Goal: Information Seeking & Learning: Learn about a topic

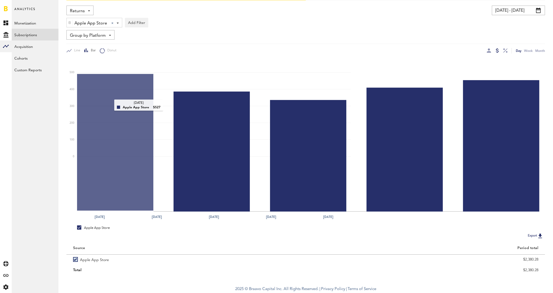
scroll to position [35, 0]
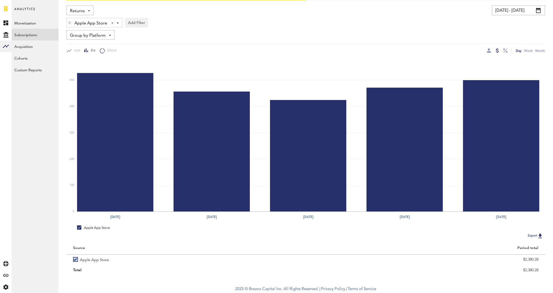
click at [30, 9] on span "Analytics" at bounding box center [24, 11] width 21 height 11
click at [5, 8] on link at bounding box center [6, 8] width 4 height 5
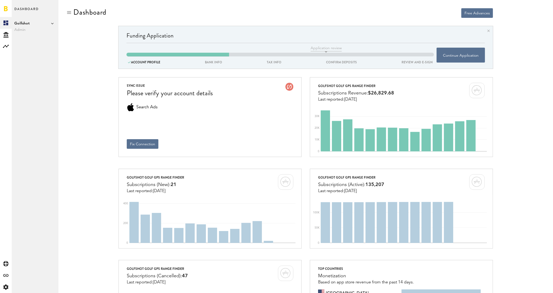
click at [52, 24] on icon at bounding box center [52, 23] width 3 height 3
click at [69, 48] on link "Swing by Swing Golf, Inc." at bounding box center [81, 48] width 41 height 10
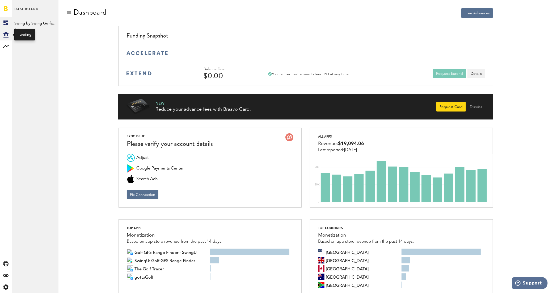
click at [6, 35] on icon at bounding box center [5, 35] width 5 height 6
click at [5, 48] on rect at bounding box center [6, 46] width 6 height 6
click at [35, 34] on link "Subscriptions" at bounding box center [35, 35] width 47 height 12
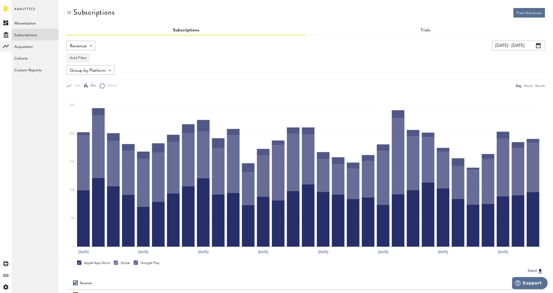
click at [95, 45] on div "Revenue Revenue MRR Actives Trial Status Billing Retries New Subscriptions Rene…" at bounding box center [80, 46] width 29 height 10
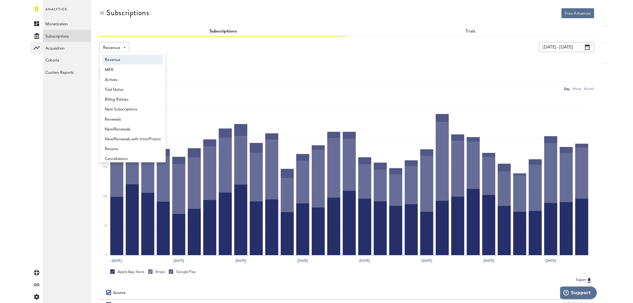
scroll to position [3, 0]
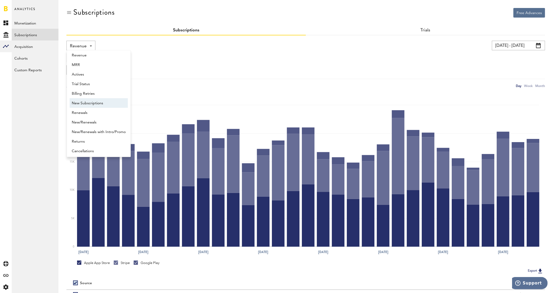
click at [100, 103] on span "New Subscriptions" at bounding box center [99, 103] width 54 height 9
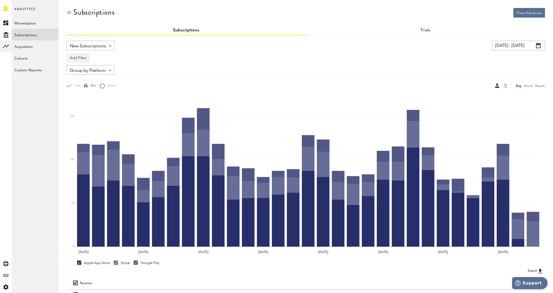
click at [541, 47] on input "[DATE] - [DATE]" at bounding box center [518, 46] width 53 height 10
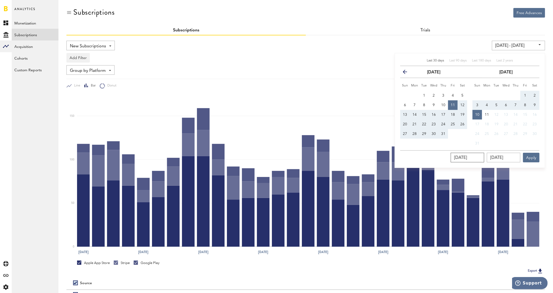
click at [466, 156] on input "[DATE]" at bounding box center [468, 158] width 34 height 10
click at [423, 95] on span "1" at bounding box center [424, 96] width 2 height 4
type input "[DATE] - [DATE]"
type input "[DATE]"
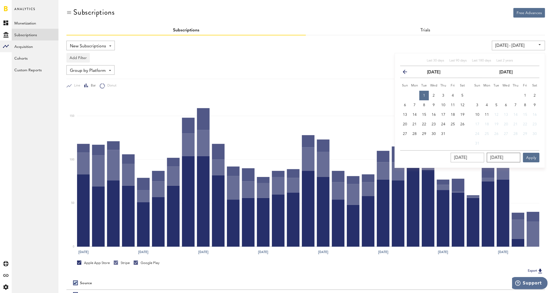
click at [494, 156] on input "[DATE]" at bounding box center [504, 158] width 34 height 10
click at [439, 135] on button "31" at bounding box center [444, 134] width 10 height 10
type input "[DATE] - [DATE]"
type input "[DATE]"
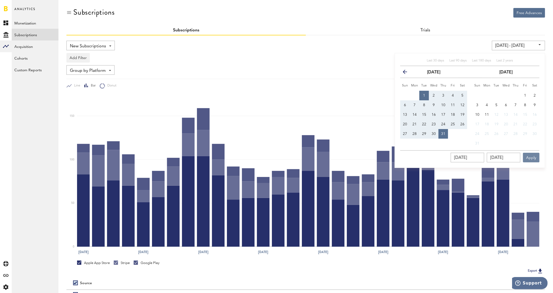
click at [533, 157] on button "Apply" at bounding box center [531, 158] width 16 height 10
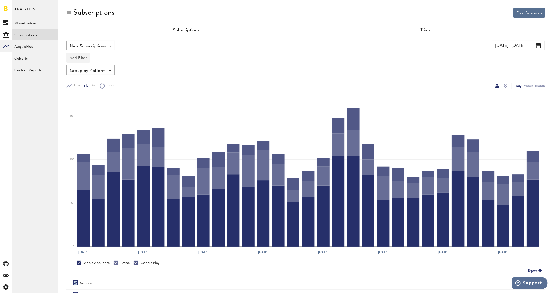
click at [81, 55] on button "Add Filter" at bounding box center [77, 58] width 23 height 10
click at [95, 71] on li "Platforms" at bounding box center [90, 72] width 43 height 10
click at [111, 70] on div "Group by Platform Group by Platform Group by App Group by Subscription Group by…" at bounding box center [90, 70] width 48 height 10
click at [108, 101] on span "Group by Subscription" at bounding box center [99, 101] width 54 height 9
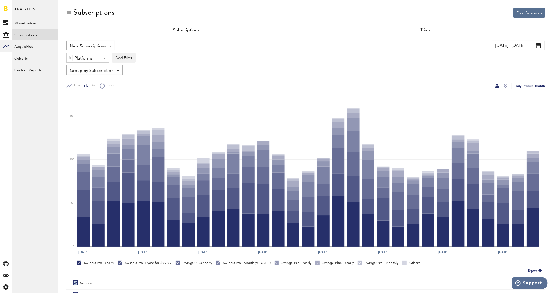
click at [537, 86] on div "Month" at bounding box center [541, 86] width 10 height 6
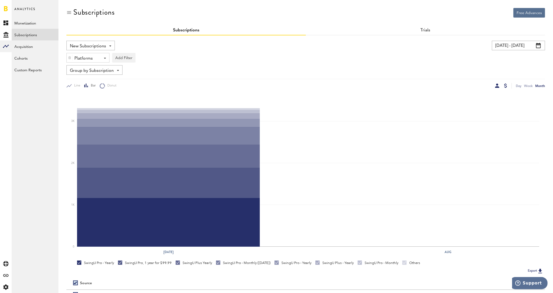
click at [507, 87] on div at bounding box center [506, 86] width 3 height 4
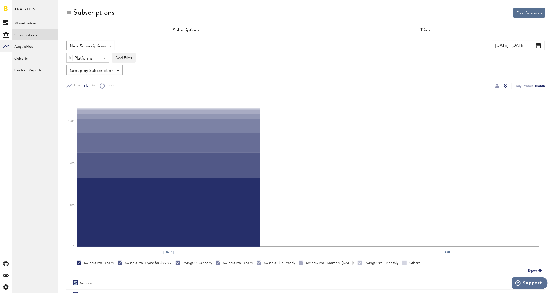
click at [88, 60] on div "Platforms" at bounding box center [85, 58] width 23 height 9
click at [103, 72] on span "Apple App Store" at bounding box center [92, 70] width 41 height 9
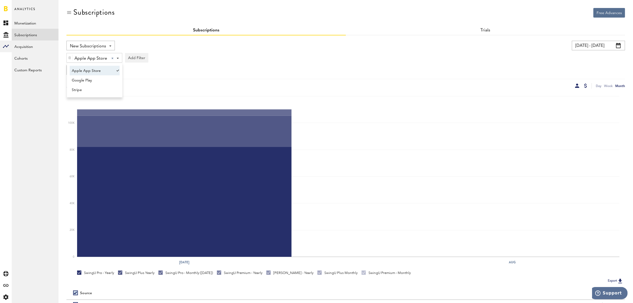
click at [558, 87] on div at bounding box center [577, 86] width 4 height 4
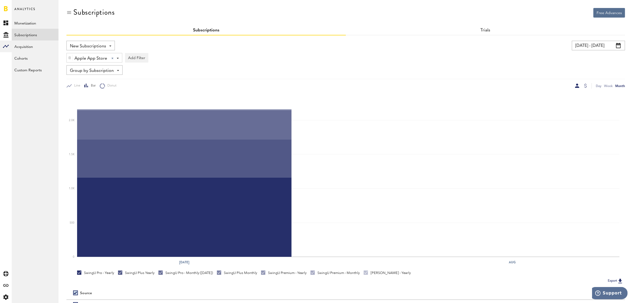
click at [117, 59] on span at bounding box center [118, 58] width 2 height 1
click at [108, 80] on span "Google Play" at bounding box center [92, 80] width 41 height 9
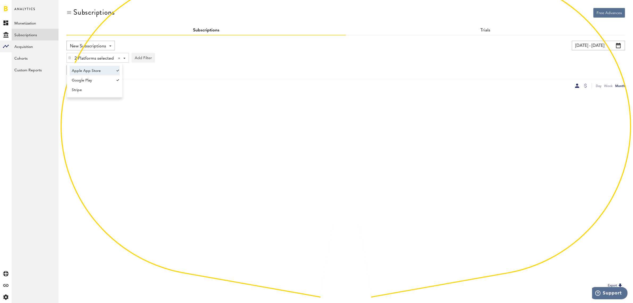
click at [111, 71] on span "Apple App Store" at bounding box center [92, 70] width 41 height 9
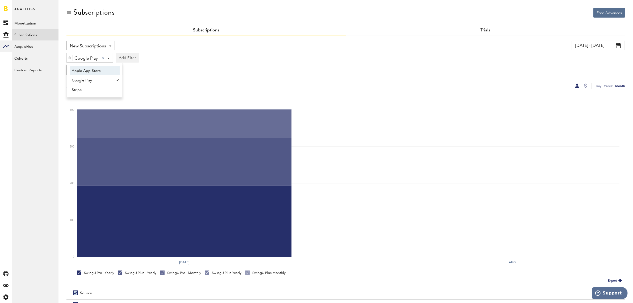
click at [93, 71] on span "Apple App Store" at bounding box center [92, 70] width 41 height 9
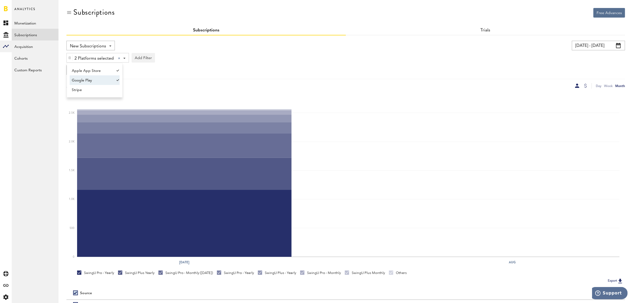
click at [97, 79] on span "Google Play" at bounding box center [92, 80] width 41 height 9
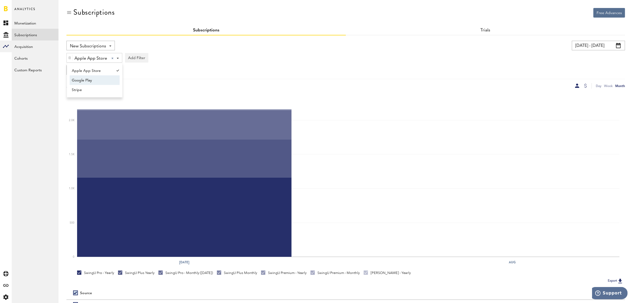
click at [558, 84] on div at bounding box center [577, 86] width 4 height 4
click at [558, 86] on div at bounding box center [585, 86] width 3 height 4
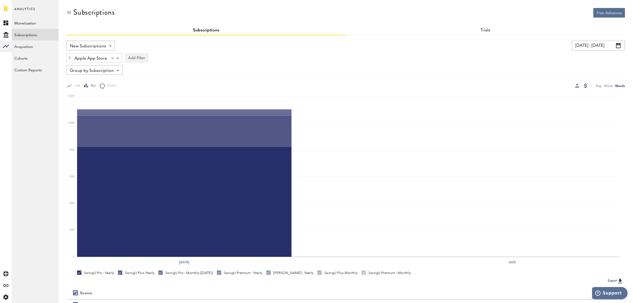
click at [118, 59] on div "Apple App Store Apple App Store Apple App Store Google Play Stripe" at bounding box center [94, 58] width 55 height 10
click at [101, 80] on span "Google Play" at bounding box center [92, 80] width 41 height 9
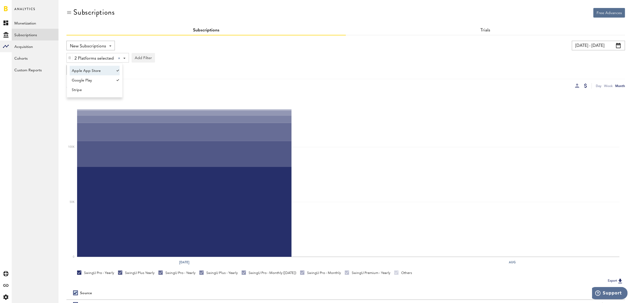
click at [111, 70] on span "Apple App Store" at bounding box center [92, 70] width 41 height 9
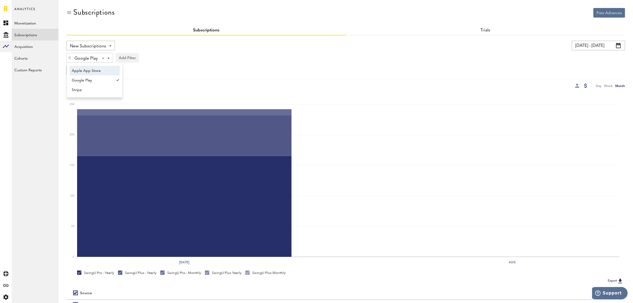
click at [116, 83] on div at bounding box center [117, 80] width 5 height 10
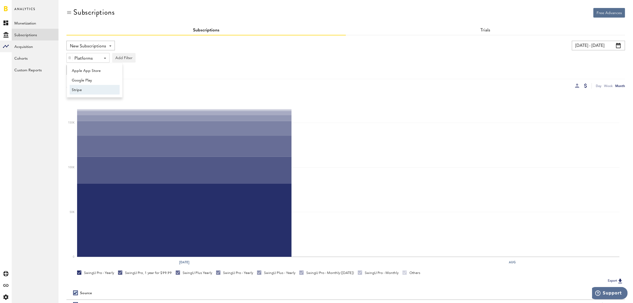
click at [110, 91] on span "Stripe" at bounding box center [92, 89] width 41 height 9
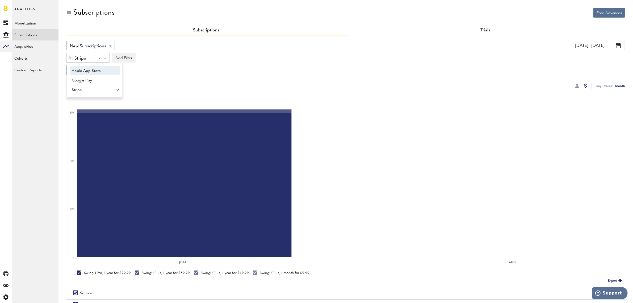
click at [102, 70] on span "Apple App Store" at bounding box center [92, 70] width 41 height 9
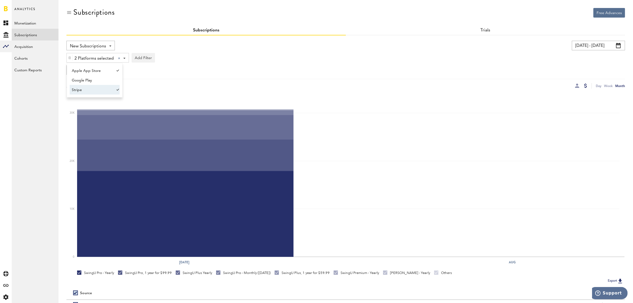
click at [108, 93] on span "Stripe" at bounding box center [92, 89] width 41 height 9
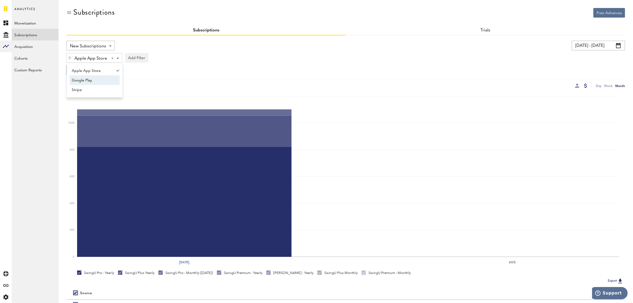
click at [109, 45] on span at bounding box center [110, 45] width 2 height 1
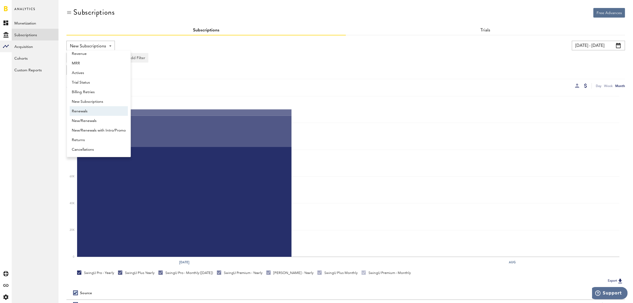
click at [105, 112] on span "Renewals" at bounding box center [99, 111] width 54 height 9
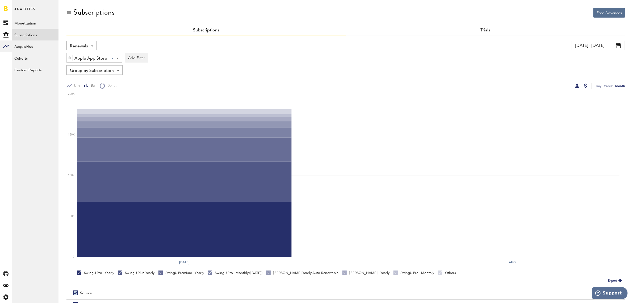
click at [558, 86] on div at bounding box center [577, 86] width 4 height 4
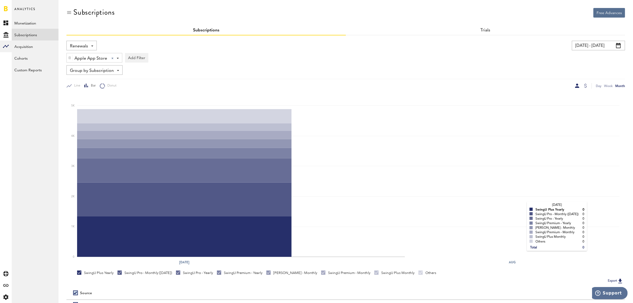
click at [522, 207] on rect at bounding box center [348, 175] width 543 height 163
click at [558, 84] on div at bounding box center [585, 86] width 4 height 6
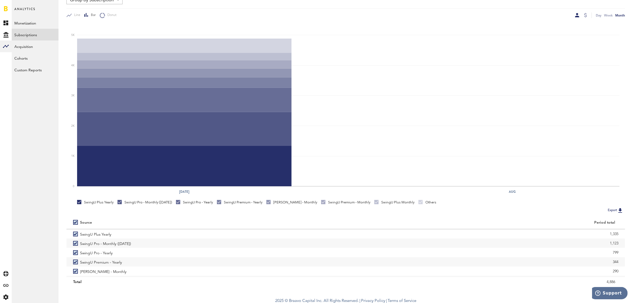
scroll to position [72, 0]
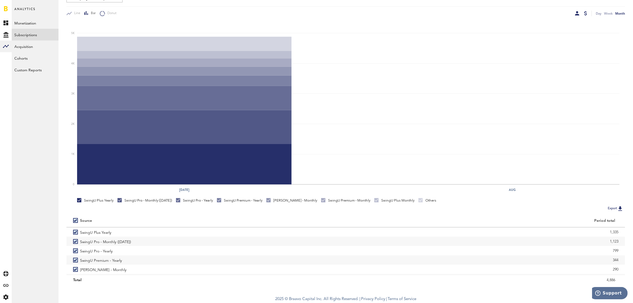
click at [558, 12] on div at bounding box center [585, 13] width 3 height 4
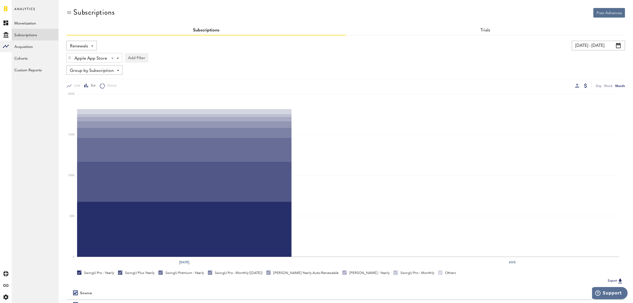
click at [118, 55] on div "Apple App Store Apple App Store Apple App Store Google Play Stripe" at bounding box center [94, 58] width 55 height 10
click at [114, 69] on link "Apple App Store" at bounding box center [92, 71] width 45 height 10
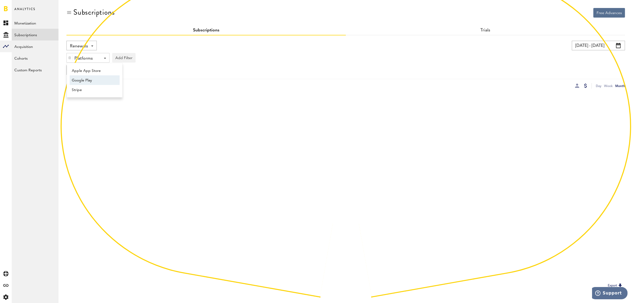
click at [109, 79] on span "Google Play" at bounding box center [92, 80] width 41 height 9
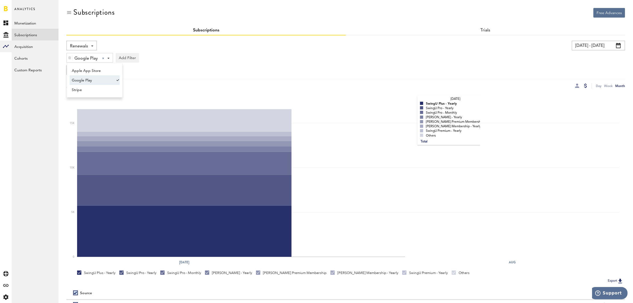
drag, startPoint x: 412, startPoint y: 102, endPoint x: 514, endPoint y: 99, distance: 101.1
click at [413, 102] on rect at bounding box center [348, 175] width 543 height 163
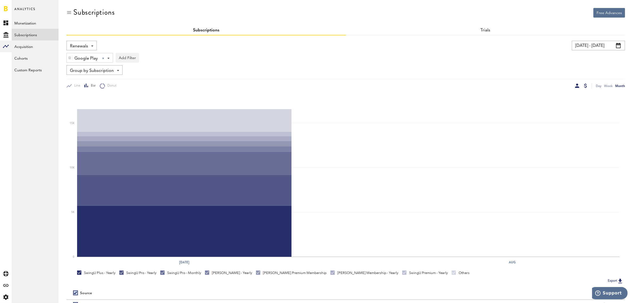
click at [558, 86] on div at bounding box center [577, 86] width 4 height 4
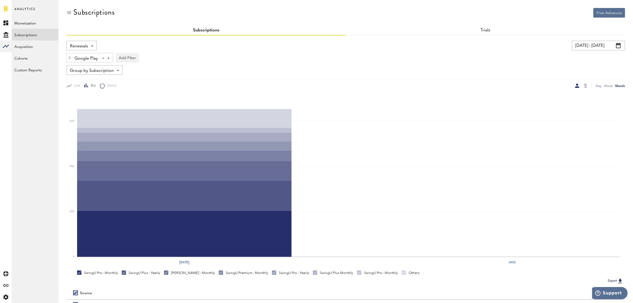
click at [108, 58] on span at bounding box center [108, 58] width 2 height 1
click at [102, 82] on span "Google Play" at bounding box center [92, 80] width 41 height 9
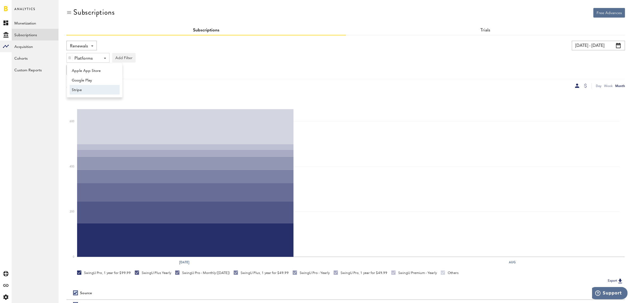
click at [102, 89] on span "Stripe" at bounding box center [92, 89] width 41 height 9
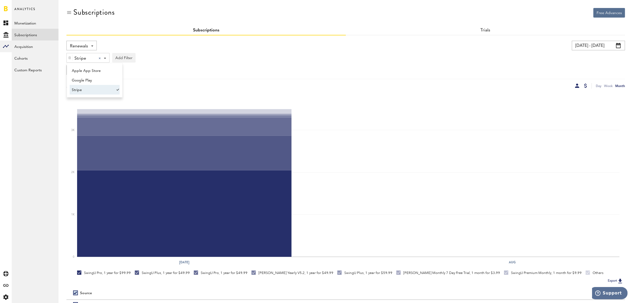
click at [558, 87] on div at bounding box center [585, 86] width 3 height 4
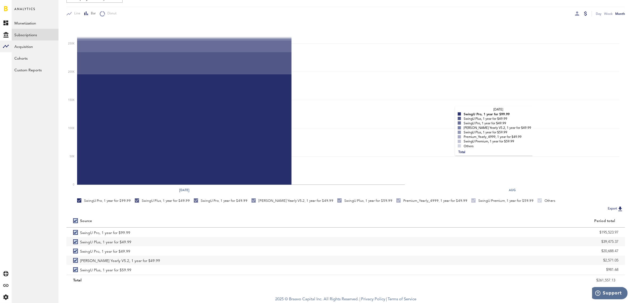
scroll to position [72, 0]
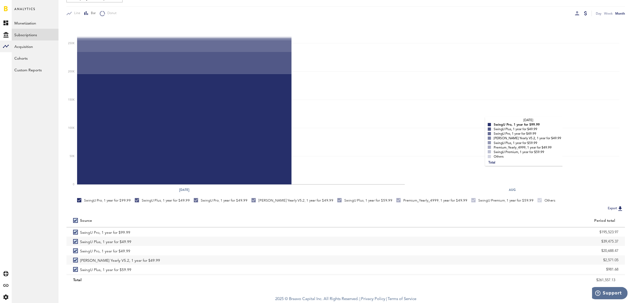
drag, startPoint x: 491, startPoint y: 112, endPoint x: 495, endPoint y: 112, distance: 4.3
click at [492, 112] on rect at bounding box center [348, 103] width 543 height 163
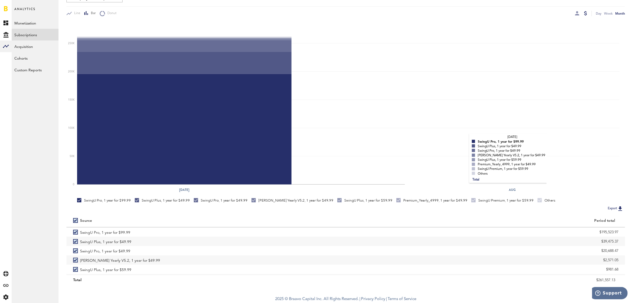
scroll to position [0, 0]
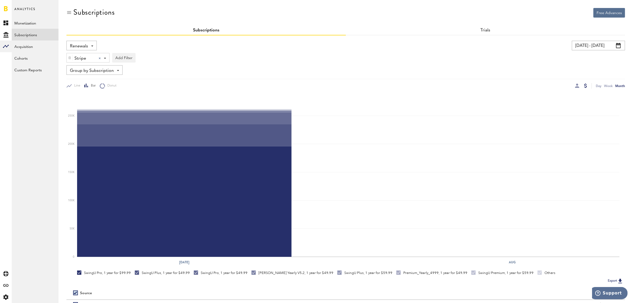
click at [558, 88] on div at bounding box center [577, 86] width 4 height 6
click at [558, 85] on div at bounding box center [577, 86] width 4 height 4
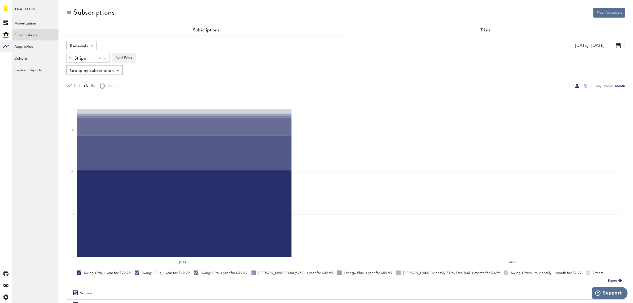
click at [94, 47] on div "Renewals Revenue MRR Actives Trial Status Billing Retries New Subscriptions Ren…" at bounding box center [81, 46] width 30 height 10
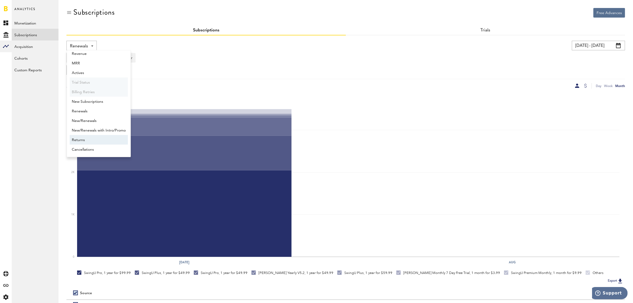
click at [89, 139] on span "Returns" at bounding box center [99, 139] width 54 height 9
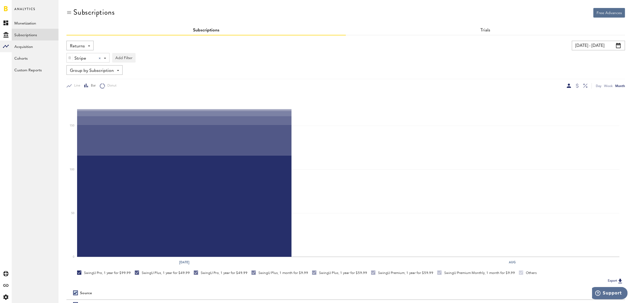
click at [107, 59] on div "Stripe Stripe Apple App Store Google Play Stripe" at bounding box center [88, 58] width 43 height 10
click at [100, 80] on span "Google Play" at bounding box center [92, 80] width 41 height 9
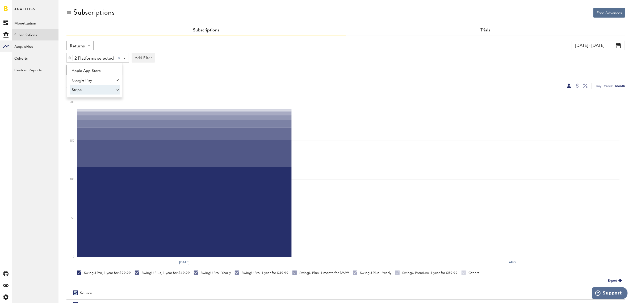
click at [110, 90] on span "Stripe" at bounding box center [92, 89] width 41 height 9
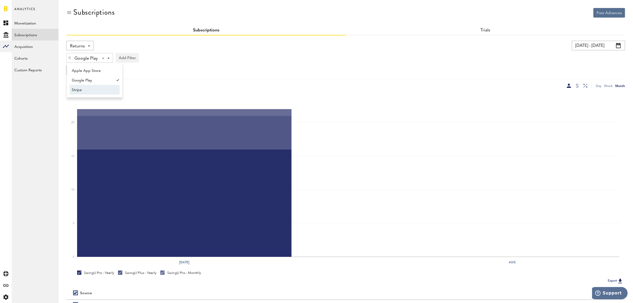
click at [558, 85] on div at bounding box center [569, 86] width 4 height 4
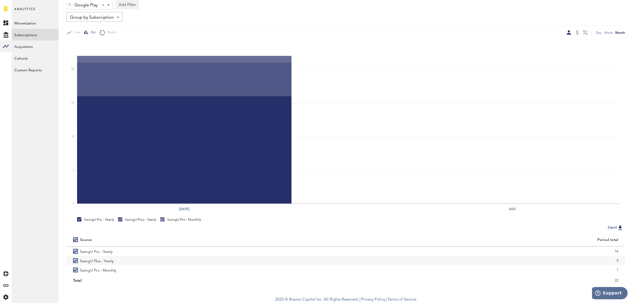
scroll to position [54, 0]
